Goal: Information Seeking & Learning: Find specific page/section

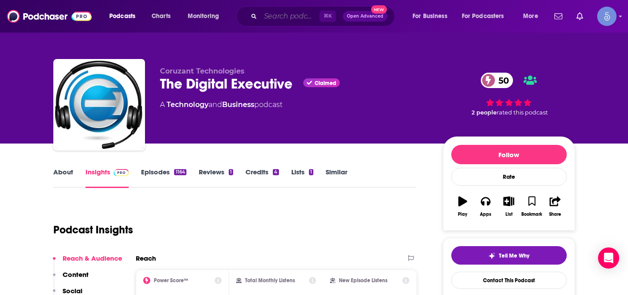
click at [288, 18] on input "Search podcasts, credits, & more..." at bounding box center [289, 16] width 59 height 14
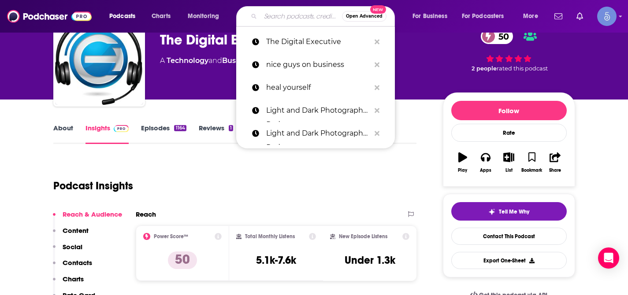
click at [288, 18] on input "Search podcasts, credits, & more..." at bounding box center [300, 16] width 81 height 14
paste input "The [PERSON_NAME] Show"
type input "The [PERSON_NAME] Show"
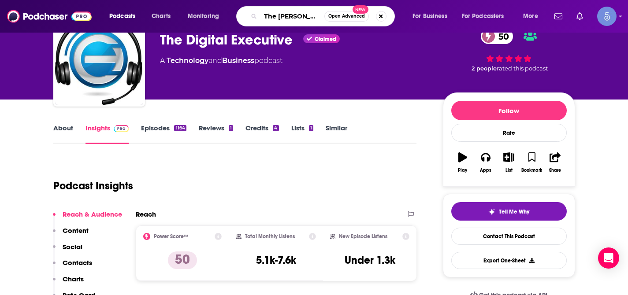
scroll to position [0, 18]
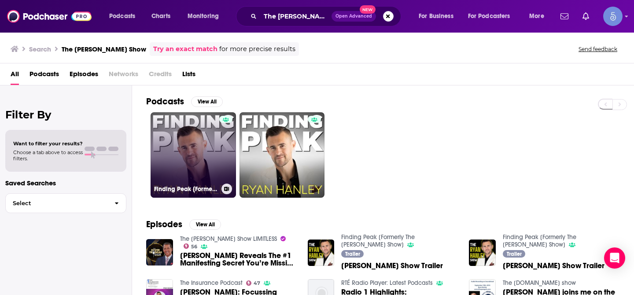
click at [199, 153] on link "Finding Peak [Formerly The [PERSON_NAME] Show]" at bounding box center [193, 154] width 85 height 85
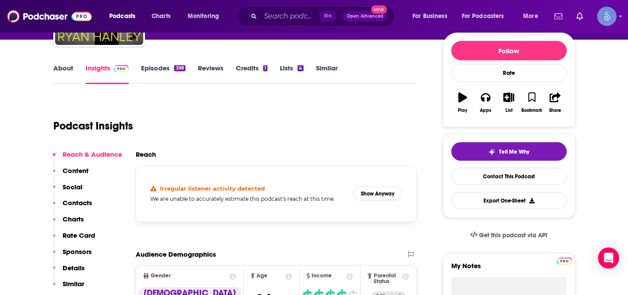
scroll to position [115, 0]
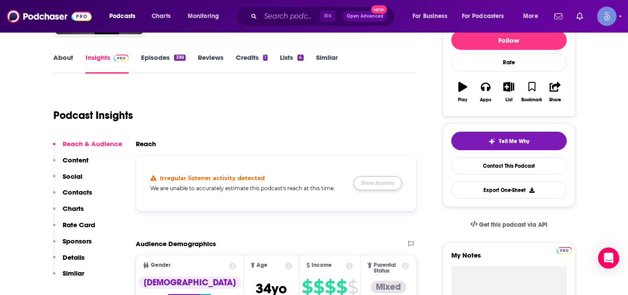
click at [367, 184] on button "Show Anyway" at bounding box center [377, 183] width 48 height 14
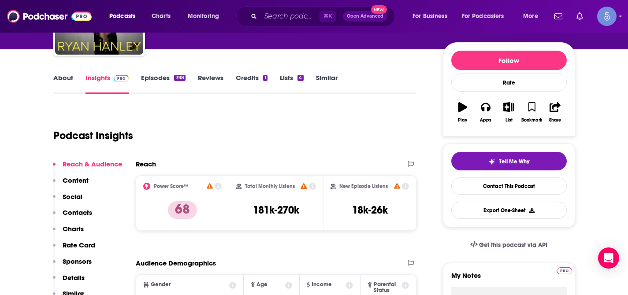
scroll to position [0, 0]
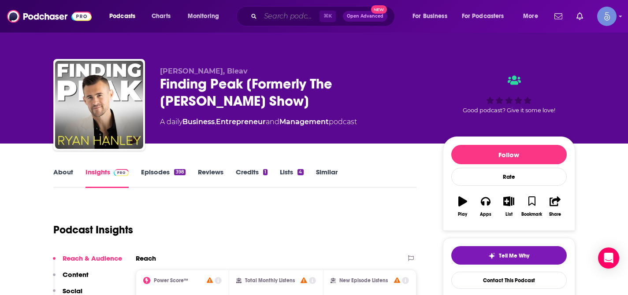
click at [285, 13] on input "Search podcasts, credits, & more..." at bounding box center [289, 16] width 59 height 14
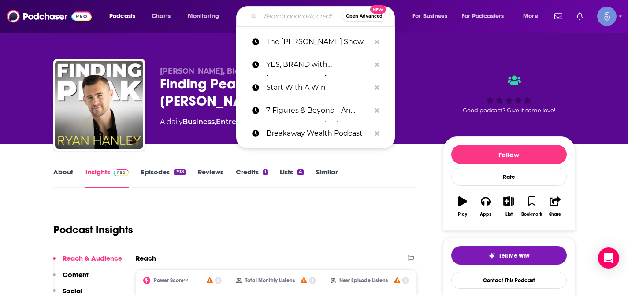
paste input "The Leadership Hacker Podcast"
type input "The Leadership Hacker Podcast"
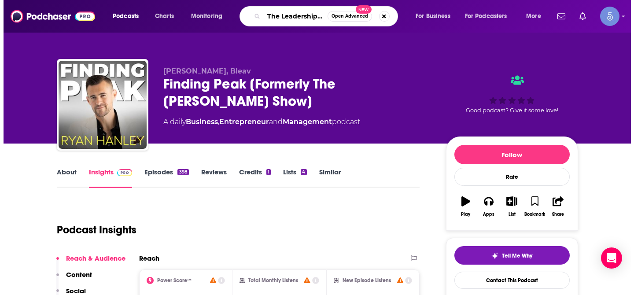
scroll to position [0, 46]
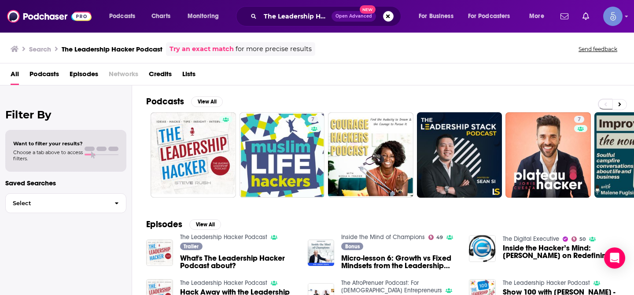
click at [270, 69] on div "All Podcasts Episodes Networks Credits Lists" at bounding box center [319, 76] width 617 height 18
